Goal: Check status: Check status

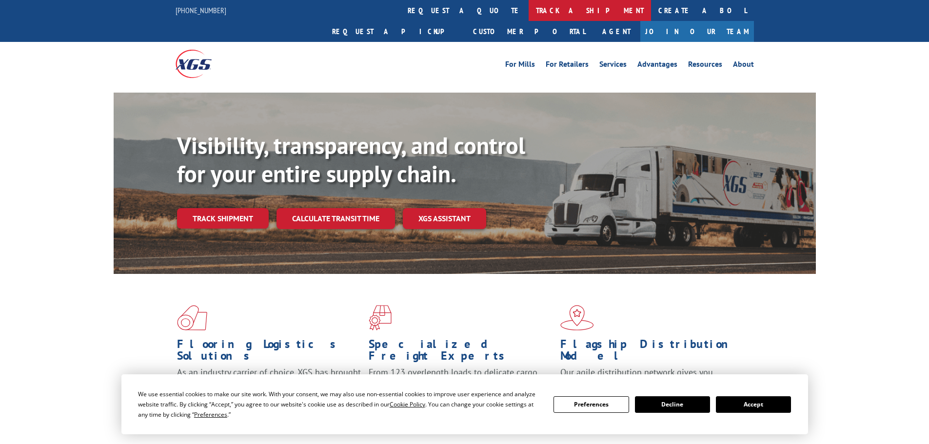
click at [528, 8] on link "track a shipment" at bounding box center [589, 10] width 122 height 21
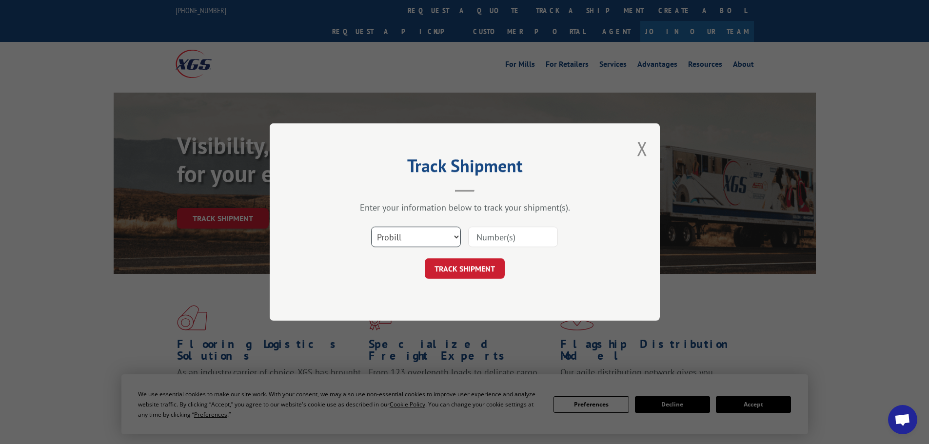
click at [434, 239] on select "Select category... Probill BOL PO" at bounding box center [416, 237] width 90 height 20
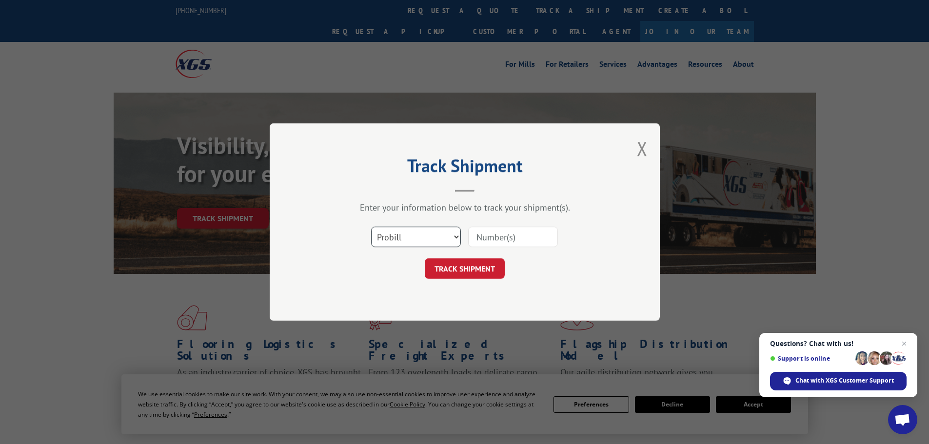
select select "po"
click at [371, 227] on select "Select category... Probill BOL PO" at bounding box center [416, 237] width 90 height 20
click at [487, 241] on input at bounding box center [513, 237] width 90 height 20
paste input "71536080"
type input "71536080"
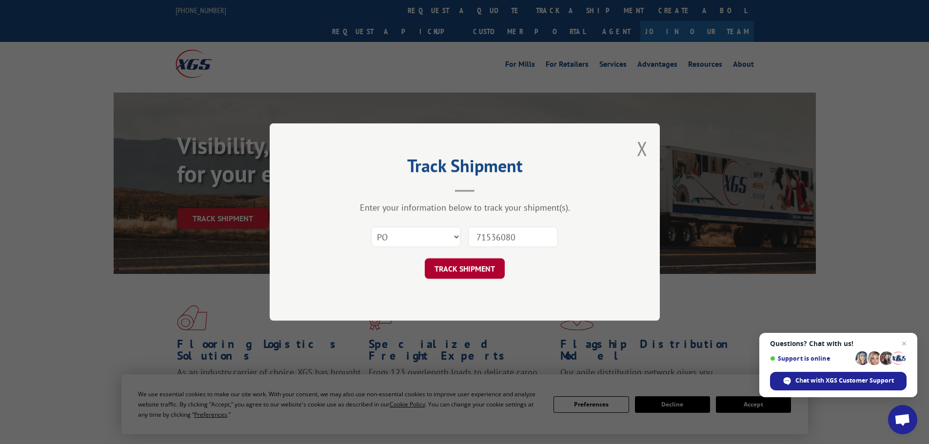
click at [454, 269] on button "TRACK SHIPMENT" at bounding box center [465, 268] width 80 height 20
